Goal: Information Seeking & Learning: Learn about a topic

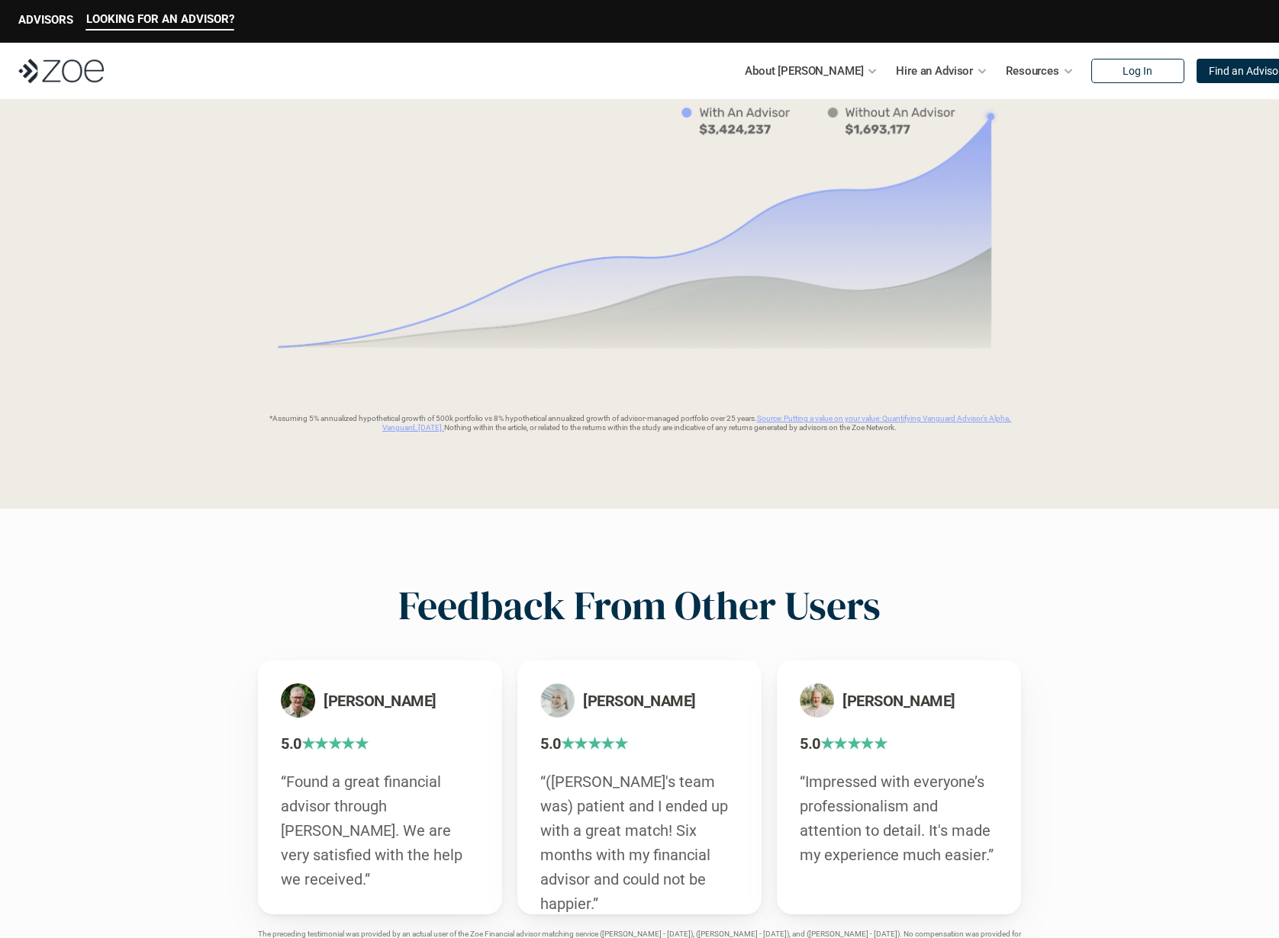
scroll to position [1883, 0]
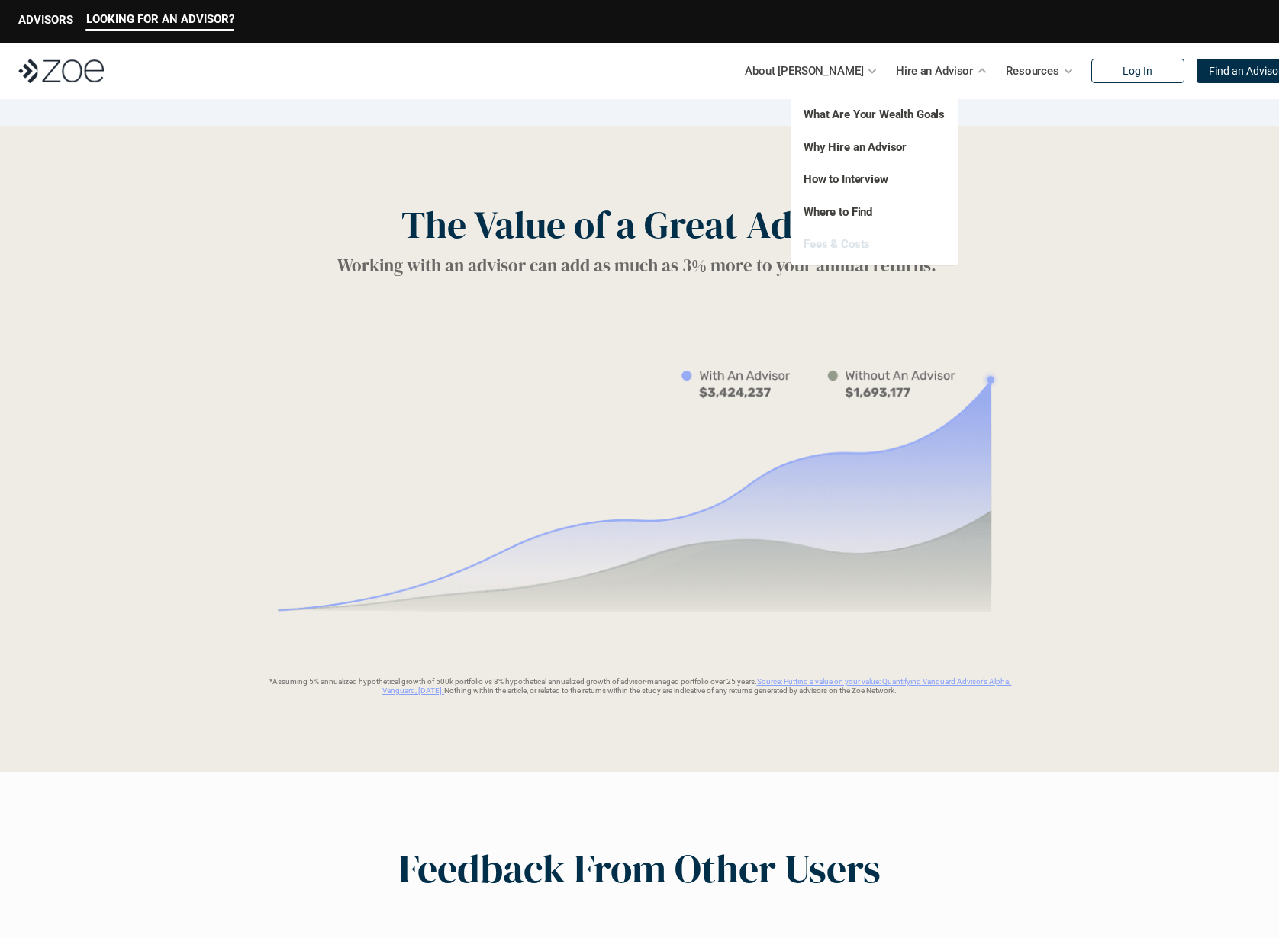
click at [857, 244] on link "Fees & Costs" at bounding box center [836, 244] width 66 height 14
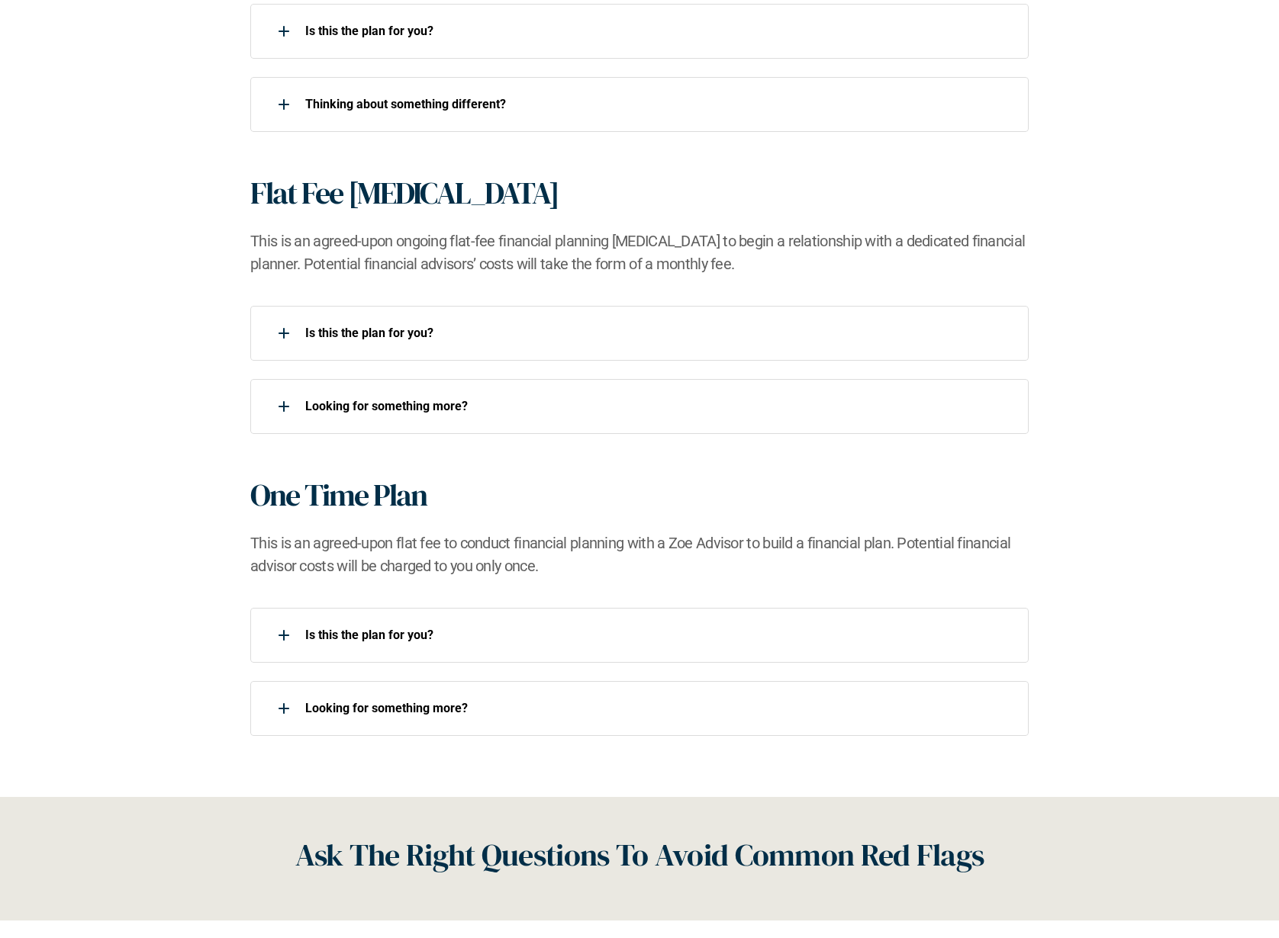
scroll to position [1254, 0]
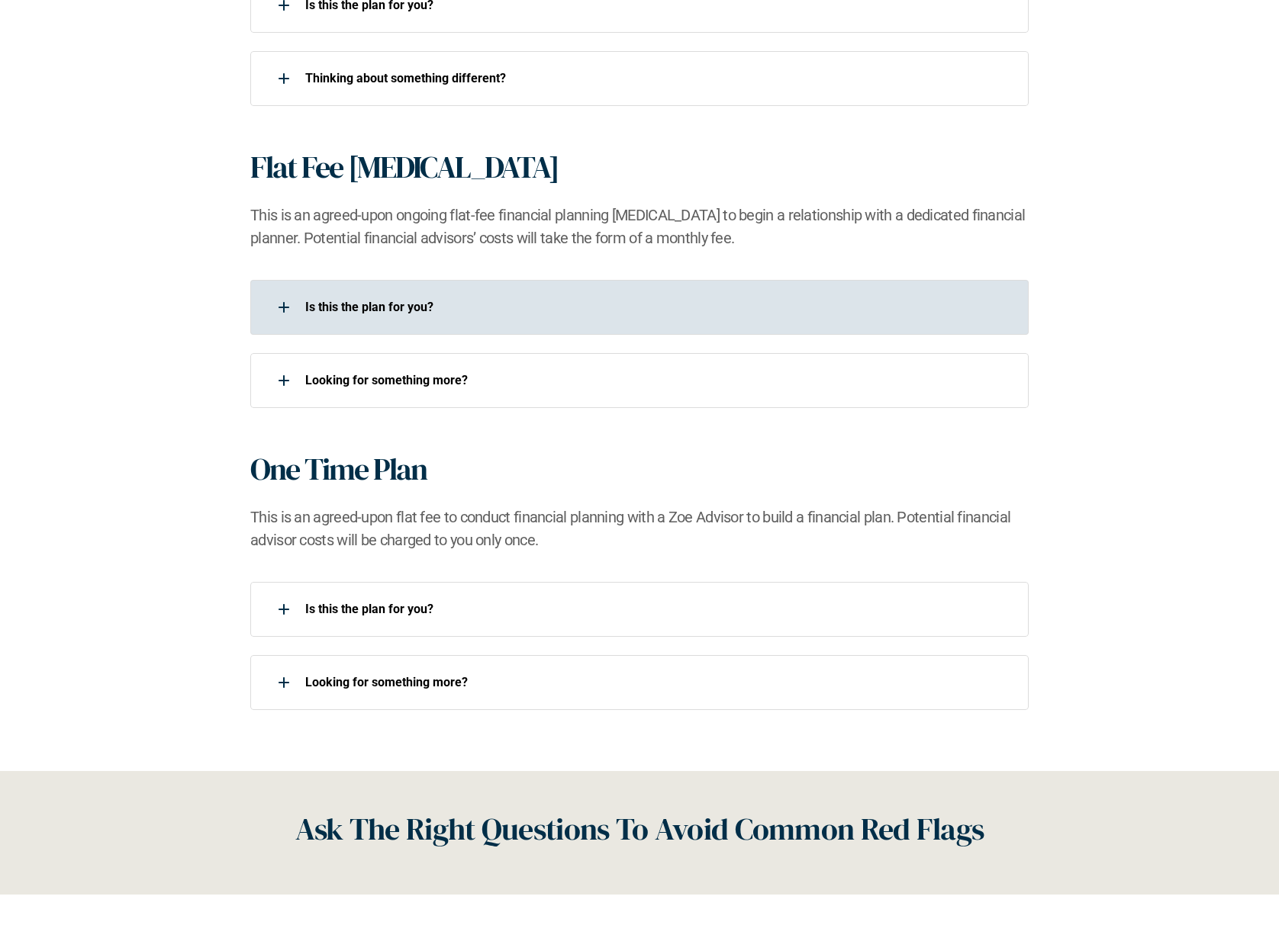
click at [572, 295] on div "Is this the plan for you?​" at bounding box center [629, 307] width 758 height 31
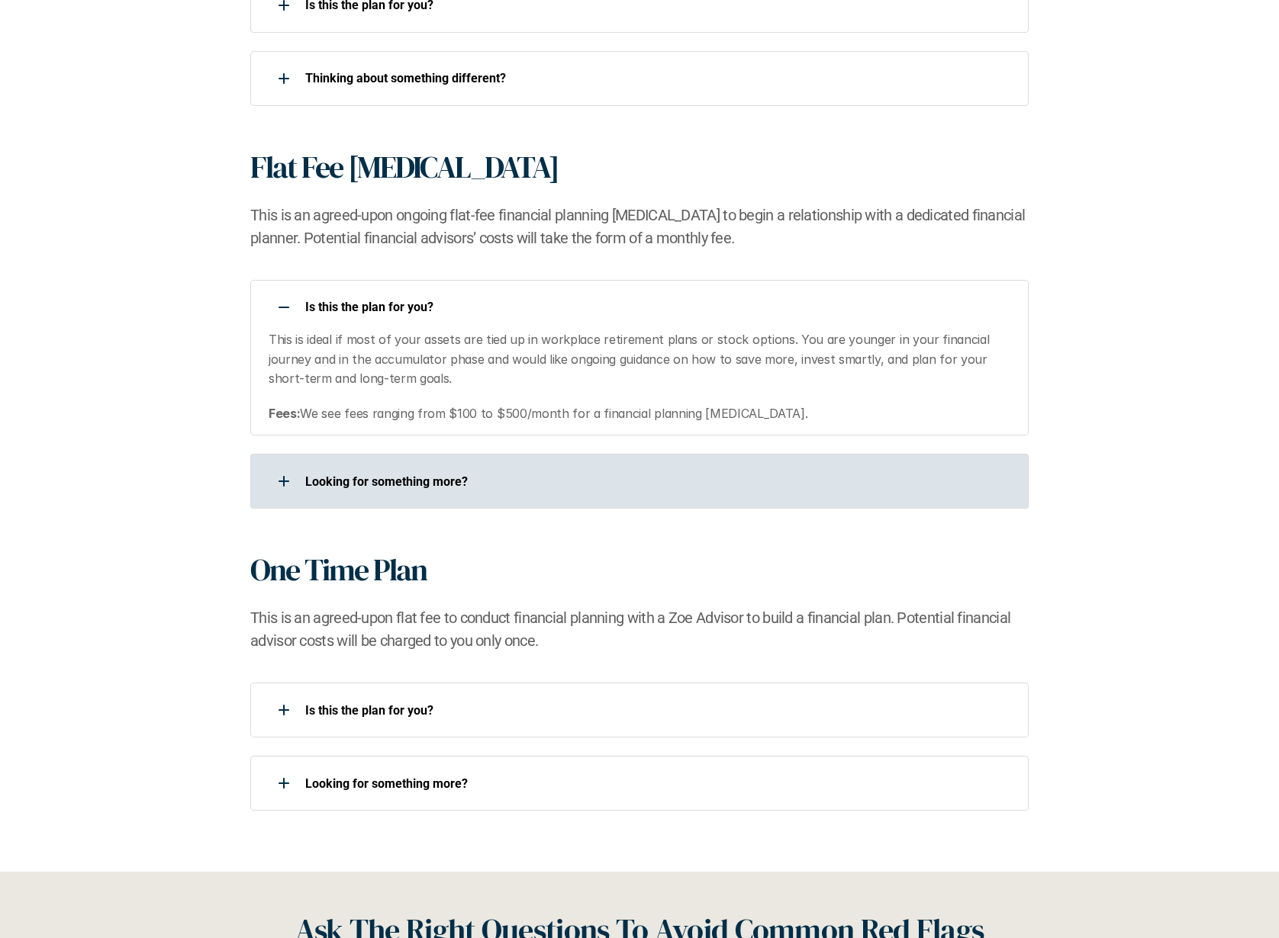
click at [618, 459] on div "Looking for something more?​" at bounding box center [639, 481] width 778 height 55
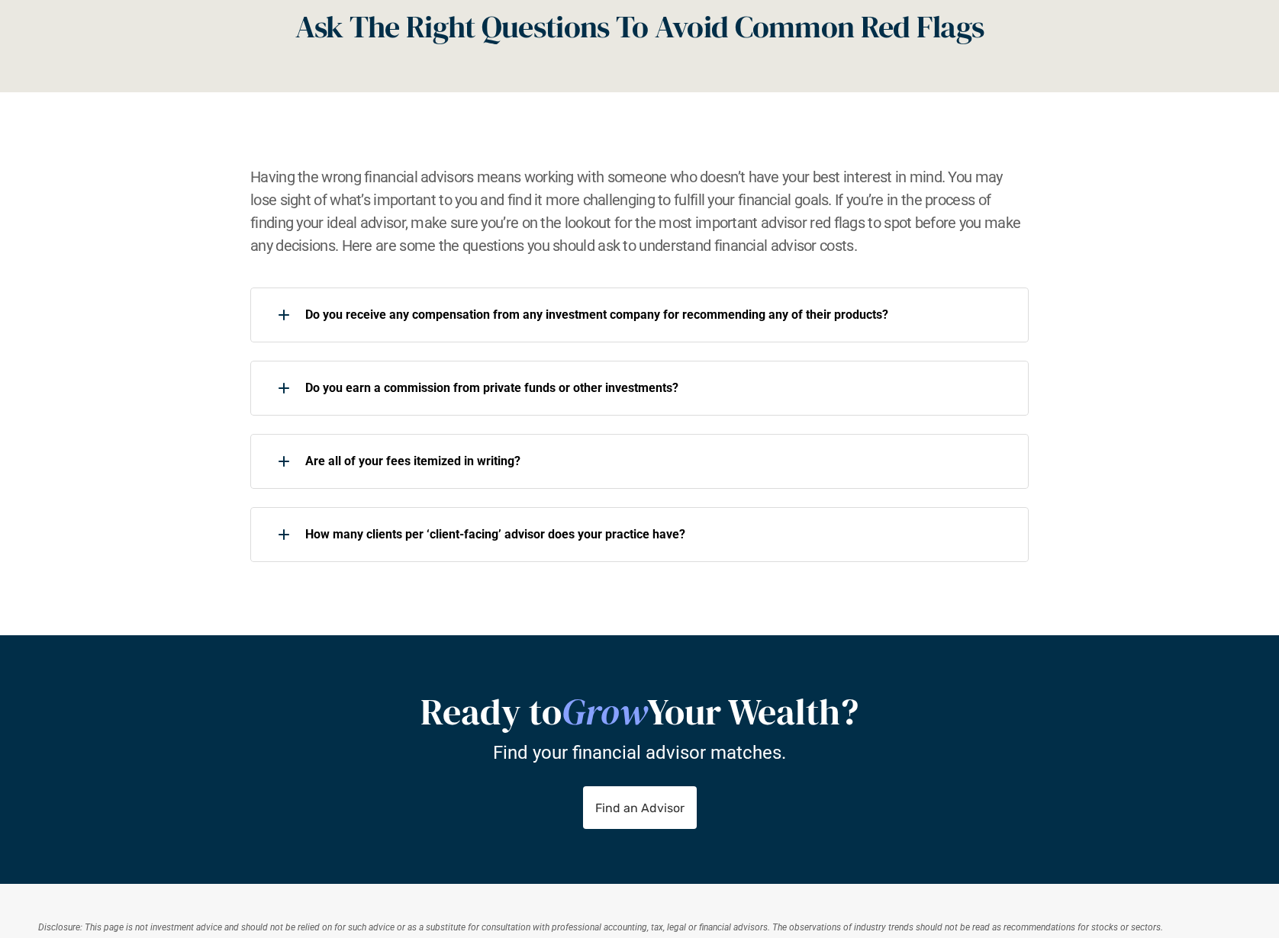
scroll to position [2202, 0]
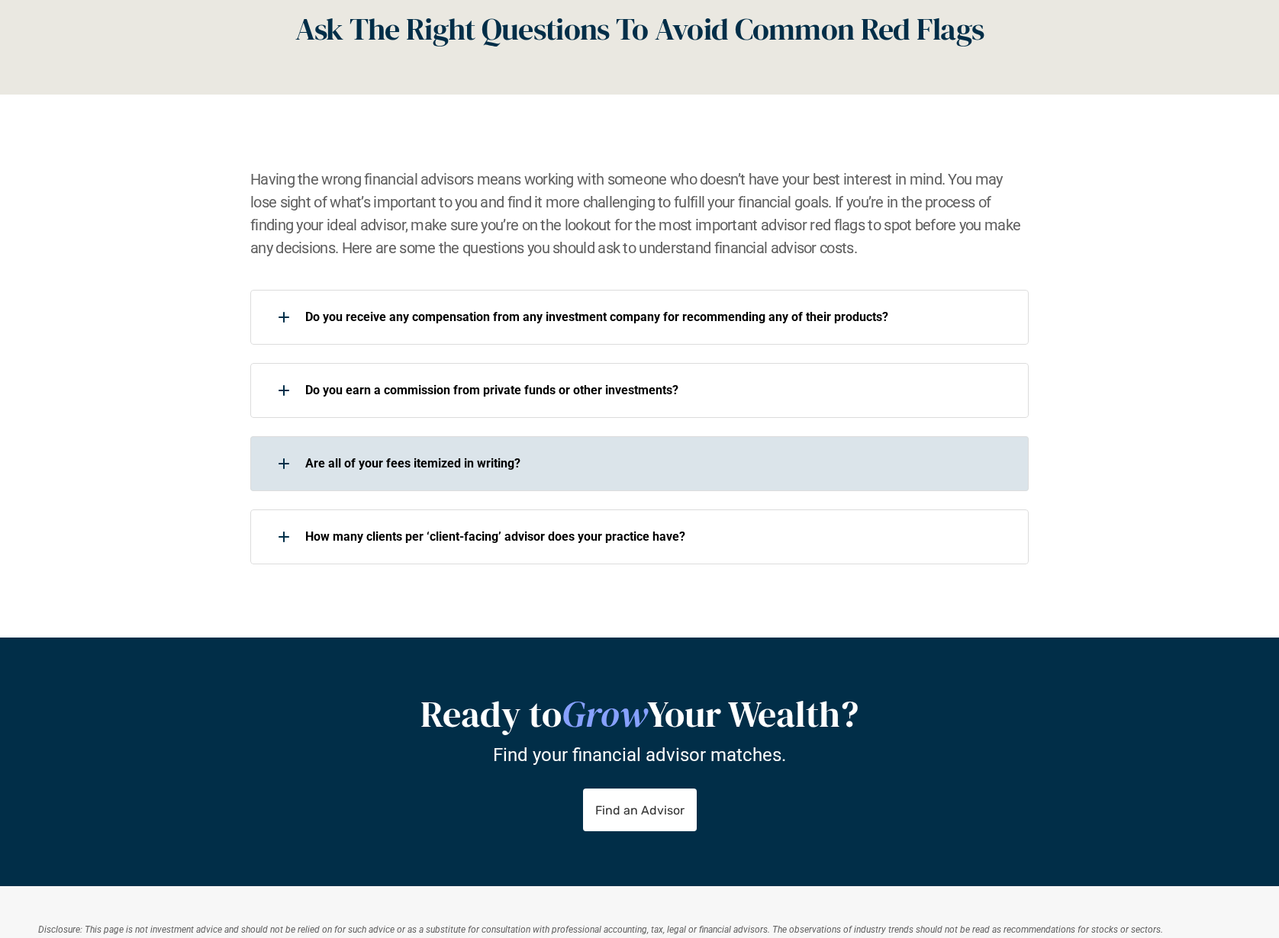
click at [675, 451] on div "Are all of your fees itemized in writing?" at bounding box center [629, 464] width 758 height 31
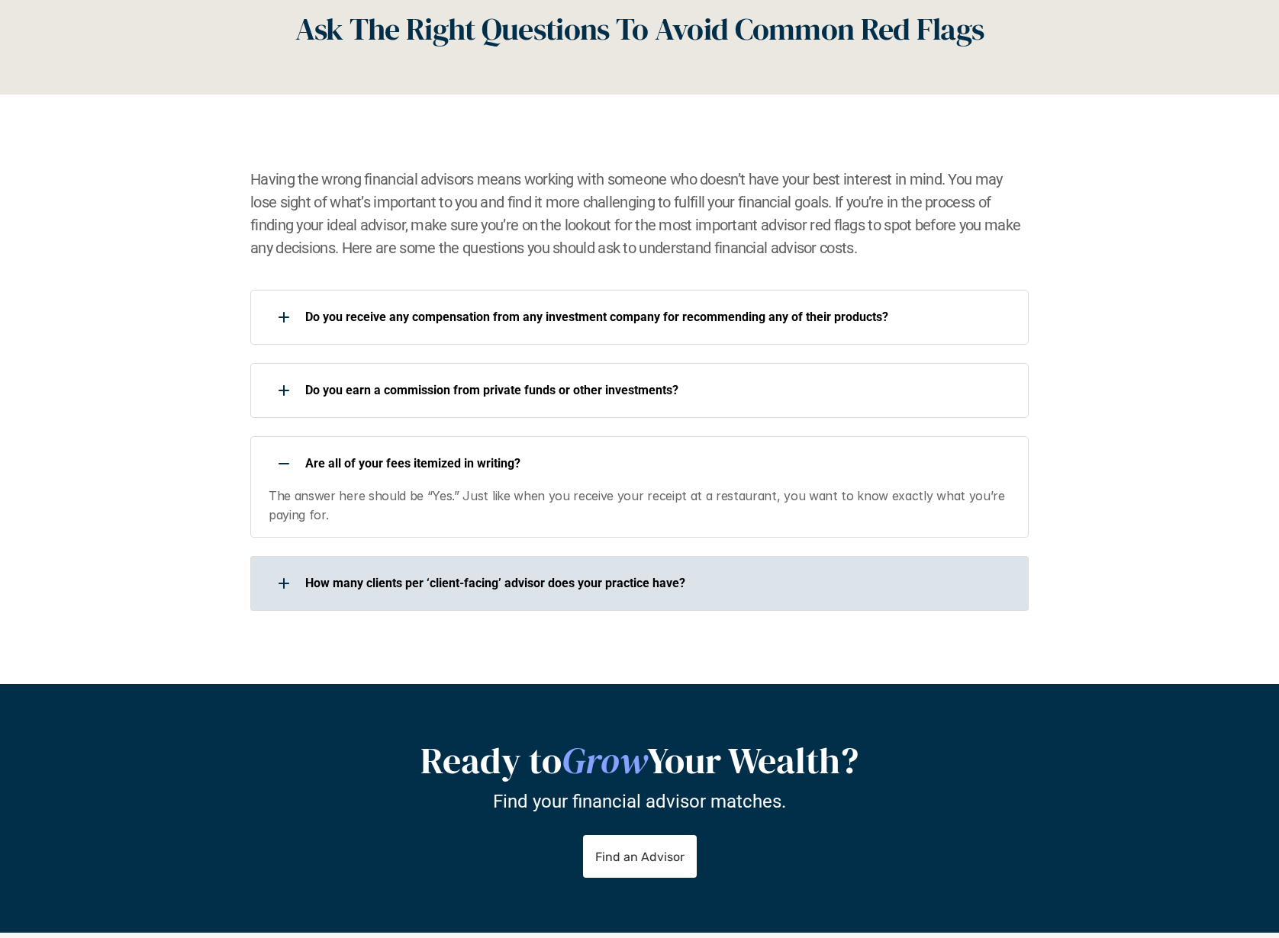
click at [753, 568] on div "How many clients per ‘client-facing’ advisor does your practice have?" at bounding box center [629, 583] width 758 height 31
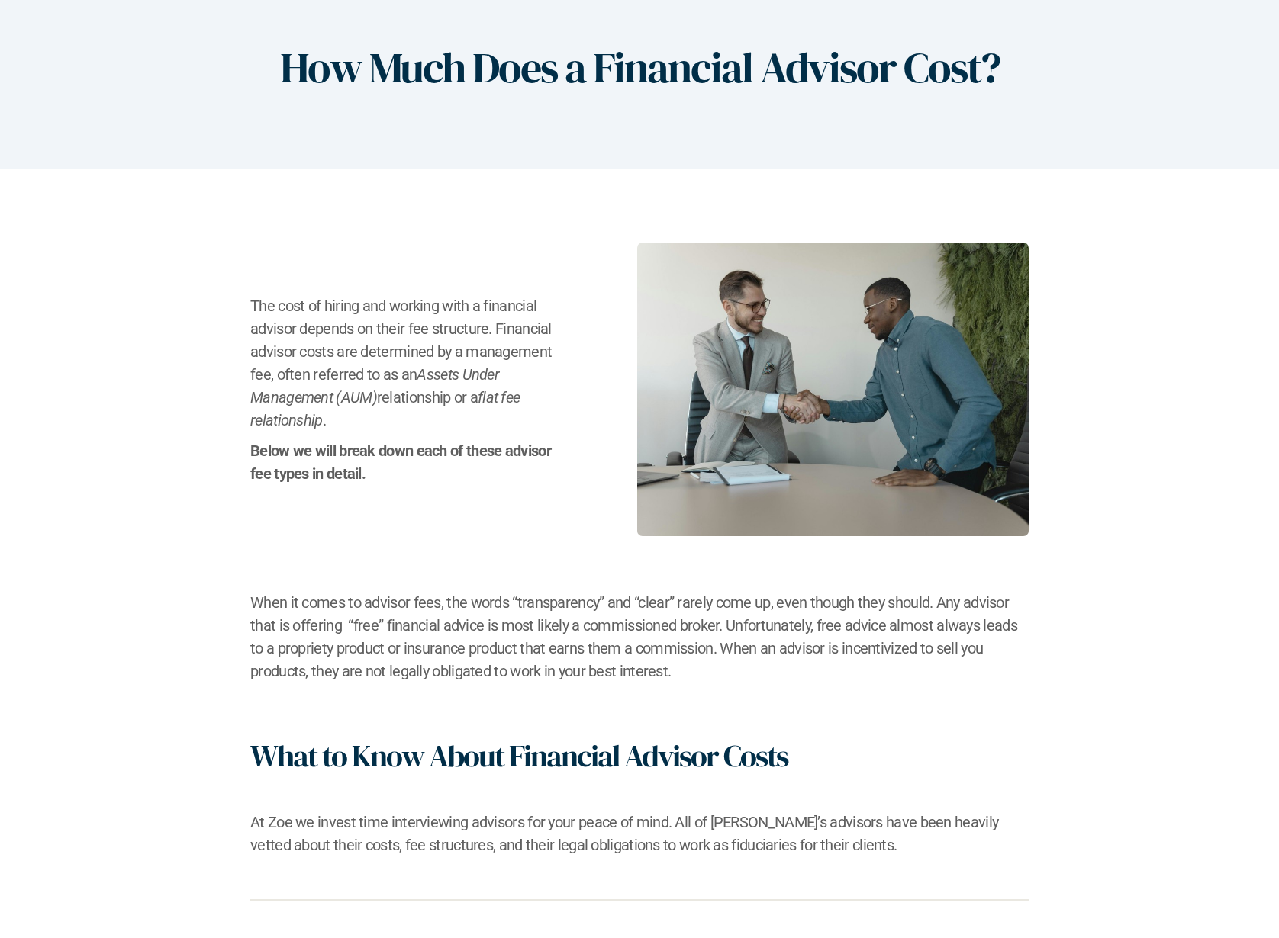
scroll to position [0, 0]
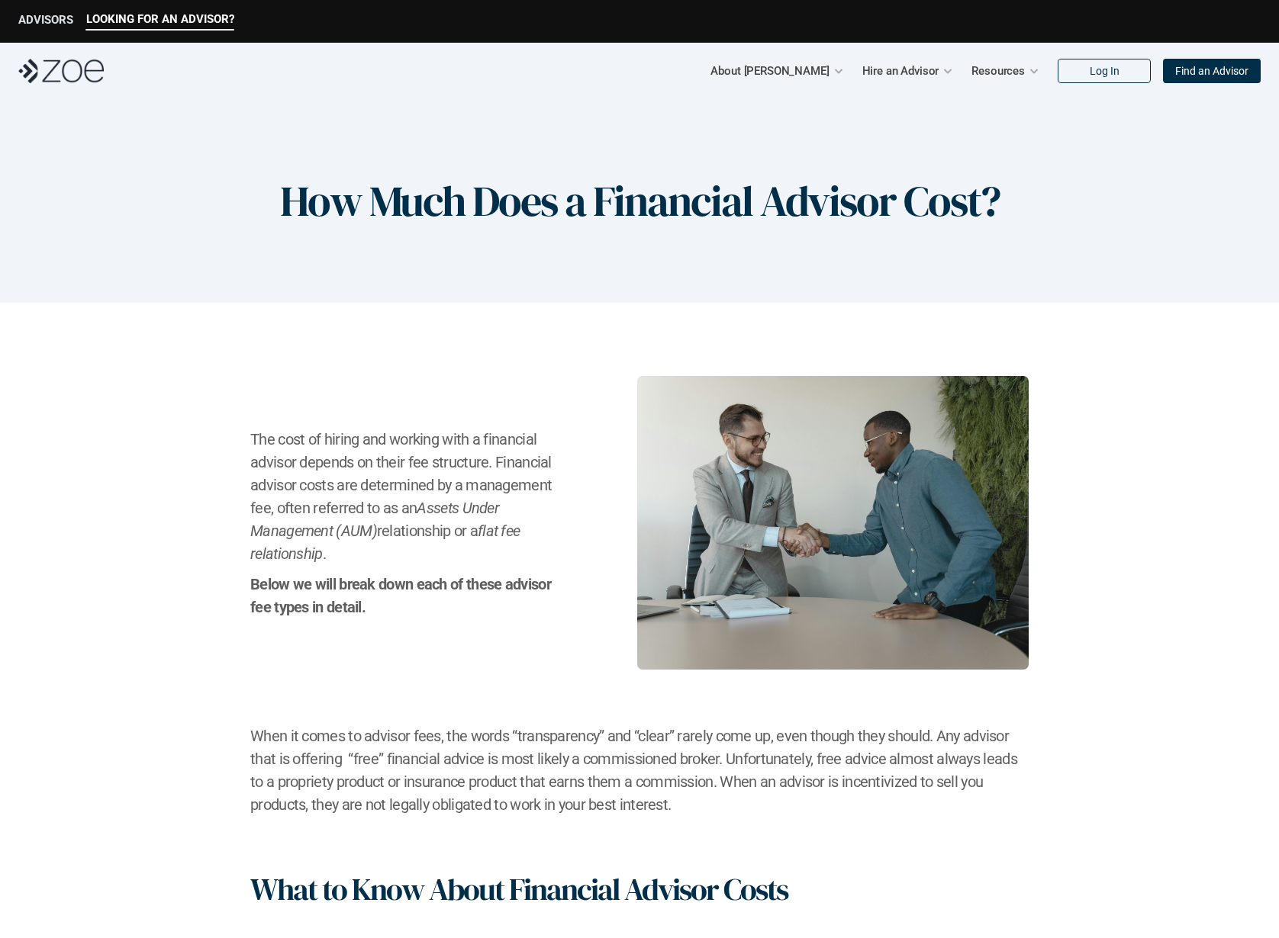
click at [50, 22] on p "ADVISORS" at bounding box center [45, 20] width 55 height 14
